Goal: Communication & Community: Answer question/provide support

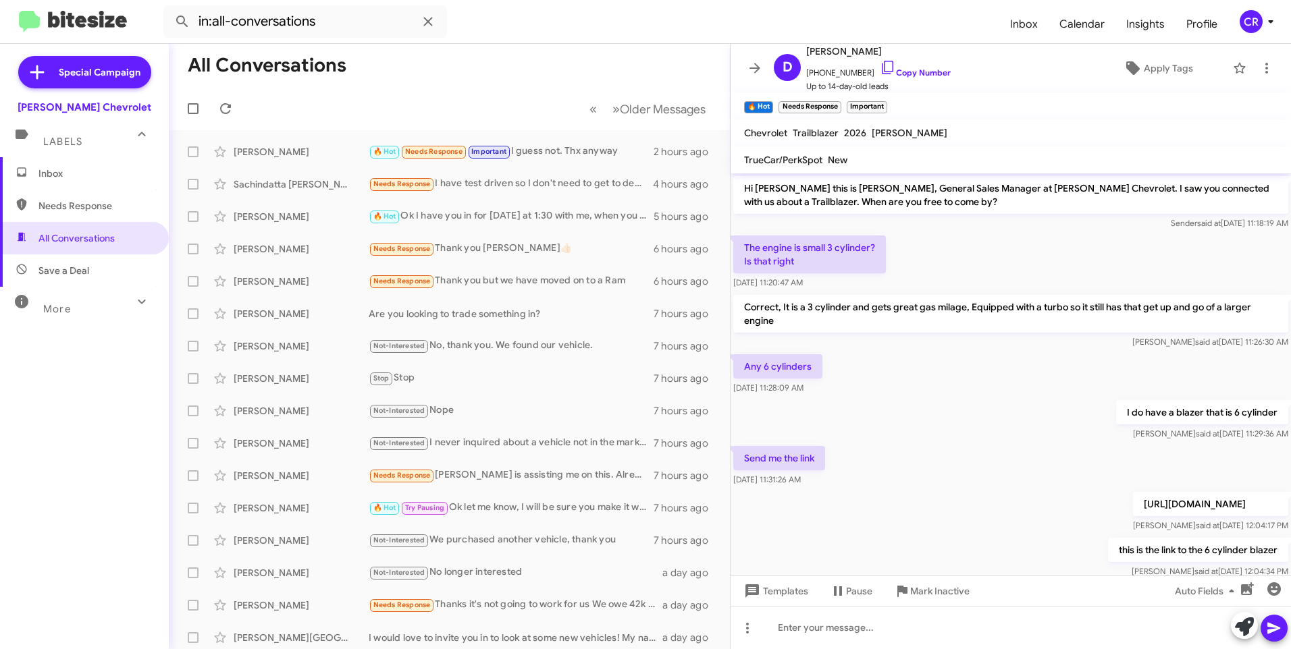
drag, startPoint x: 0, startPoint y: 0, endPoint x: 82, endPoint y: 213, distance: 228.7
click at [91, 208] on span "Needs Response" at bounding box center [95, 206] width 115 height 14
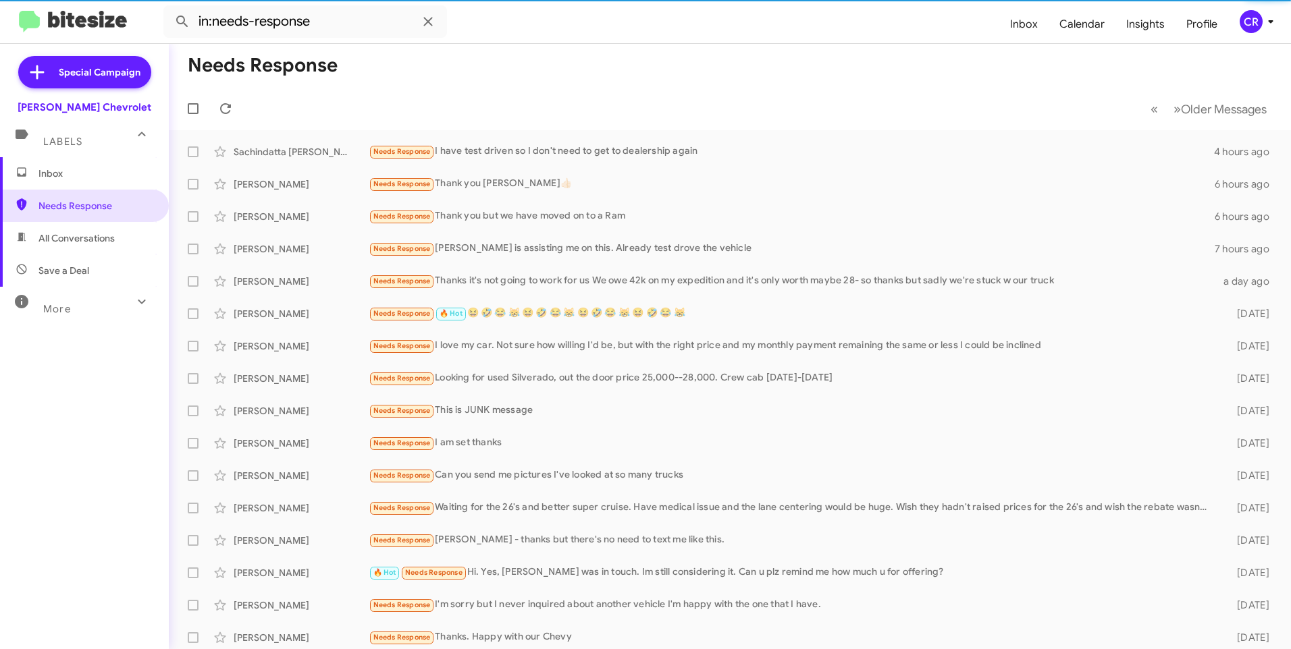
click at [70, 259] on span "Save a Deal" at bounding box center [84, 270] width 169 height 32
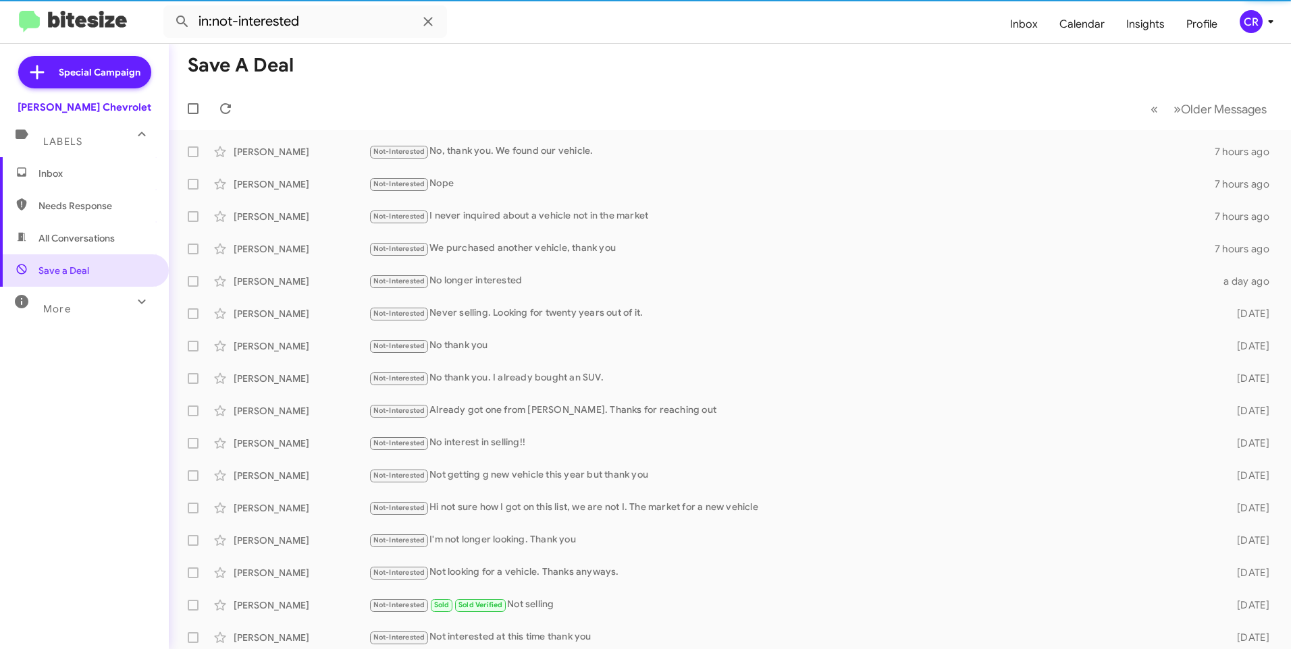
click at [70, 240] on span "All Conversations" at bounding box center [76, 239] width 76 height 14
type input "in:all-conversations"
